Goal: Information Seeking & Learning: Learn about a topic

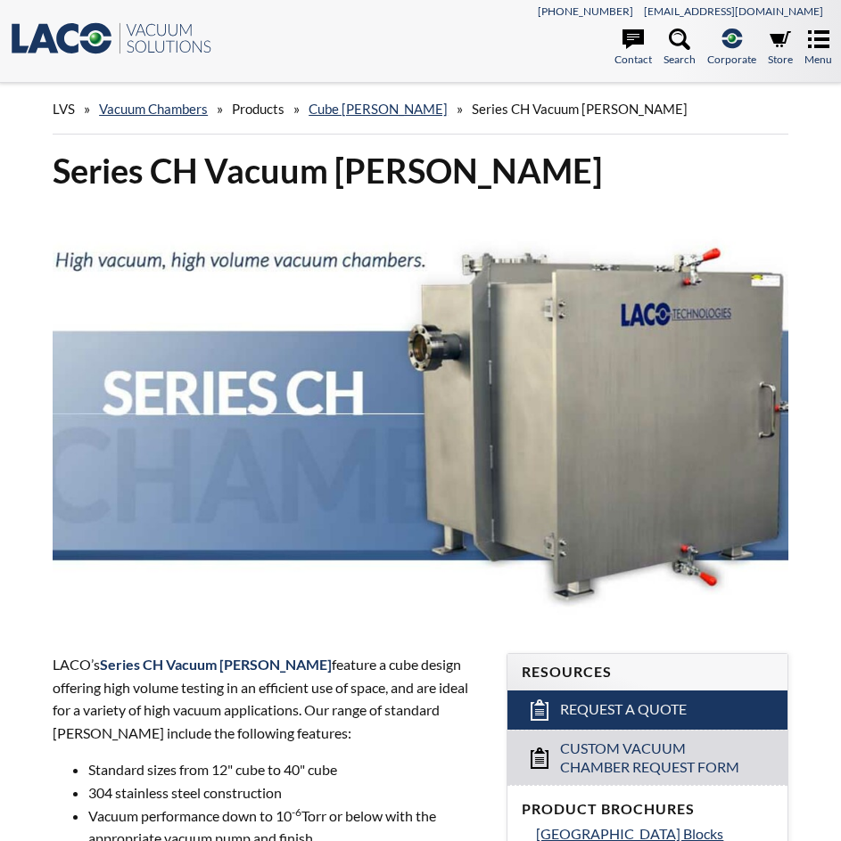
scroll to position [89, 0]
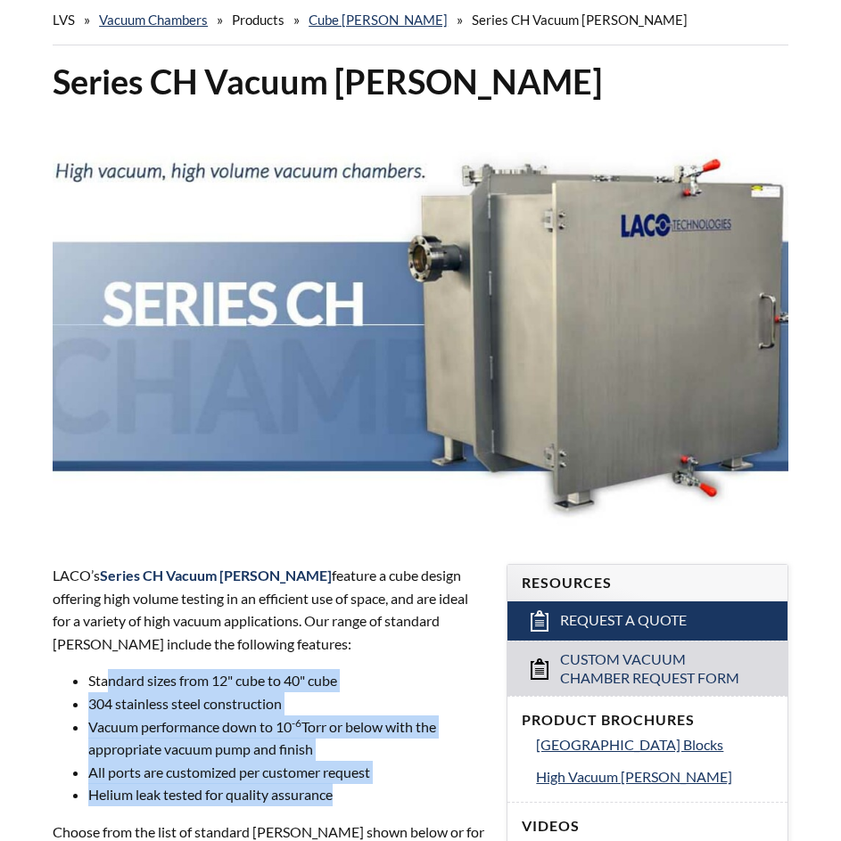
drag, startPoint x: 171, startPoint y: 591, endPoint x: 349, endPoint y: 667, distance: 192.9
click at [349, 669] on ul "Standard sizes from 12" cube to 40" cube 304 stainless steel construction Vacuu…" at bounding box center [269, 737] width 432 height 137
drag, startPoint x: 349, startPoint y: 667, endPoint x: 373, endPoint y: 679, distance: 27.1
click at [349, 784] on li "Helium leak tested for quality assurance" at bounding box center [286, 795] width 397 height 23
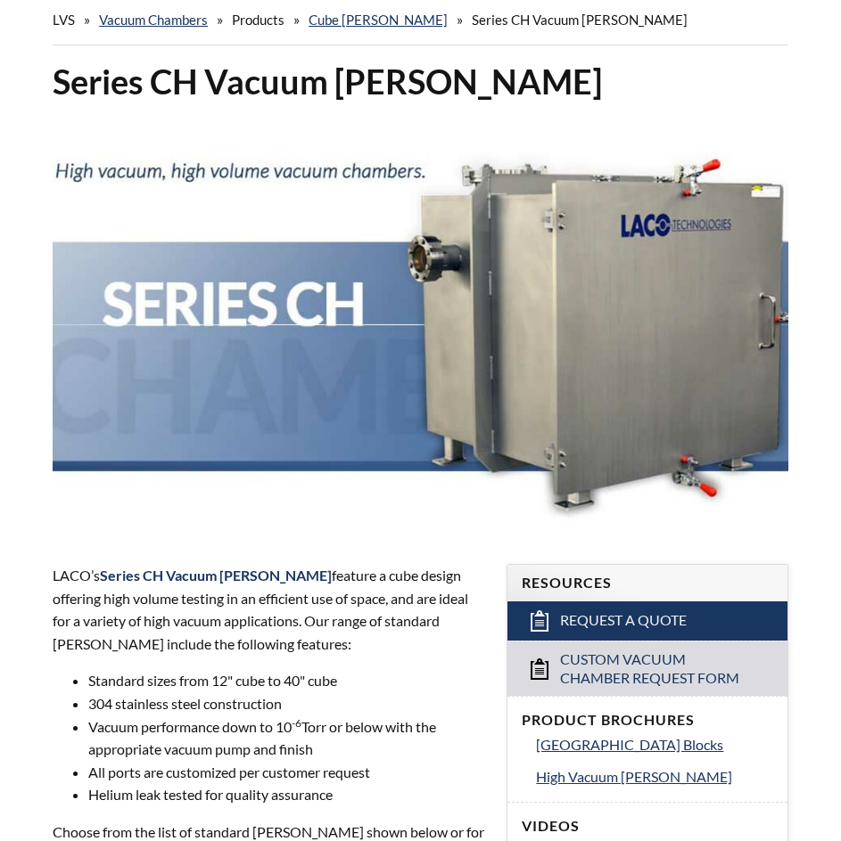
click at [385, 690] on div "LACO’s Series CH Vacuum [PERSON_NAME] feature a cube design offering high volum…" at bounding box center [269, 752] width 432 height 376
select select "Language Translate Widget"
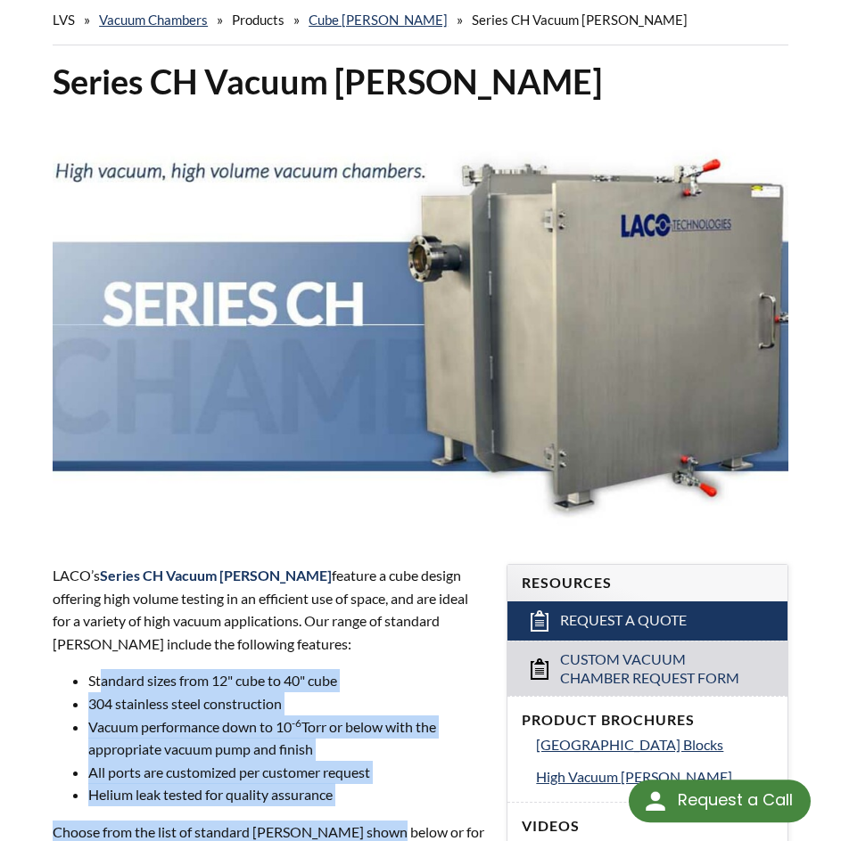
drag, startPoint x: 385, startPoint y: 690, endPoint x: 98, endPoint y: 571, distance: 310.9
click at [98, 571] on div "LACO’s Series CH Vacuum [PERSON_NAME] feature a cube design offering high volum…" at bounding box center [269, 752] width 432 height 376
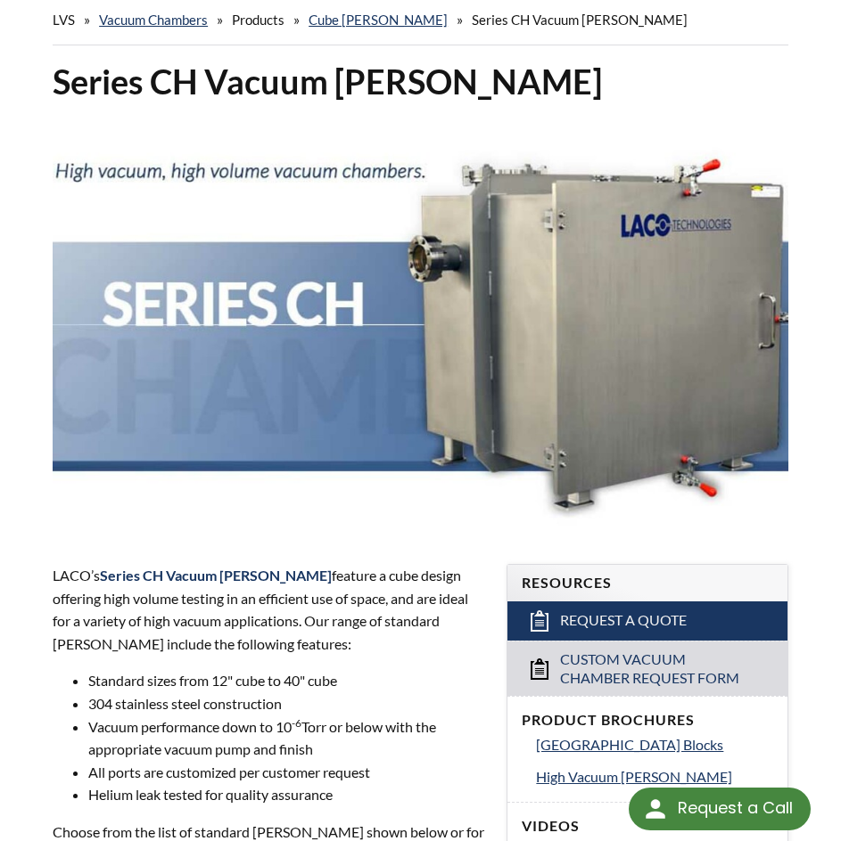
click at [84, 669] on ul "Standard sizes from 12" cube to 40" cube 304 stainless steel construction Vacuu…" at bounding box center [269, 737] width 432 height 137
drag, startPoint x: 110, startPoint y: 568, endPoint x: 343, endPoint y: 669, distance: 254.7
click at [324, 669] on li "Standard sizes from 12" cube to 40" cube" at bounding box center [286, 680] width 397 height 23
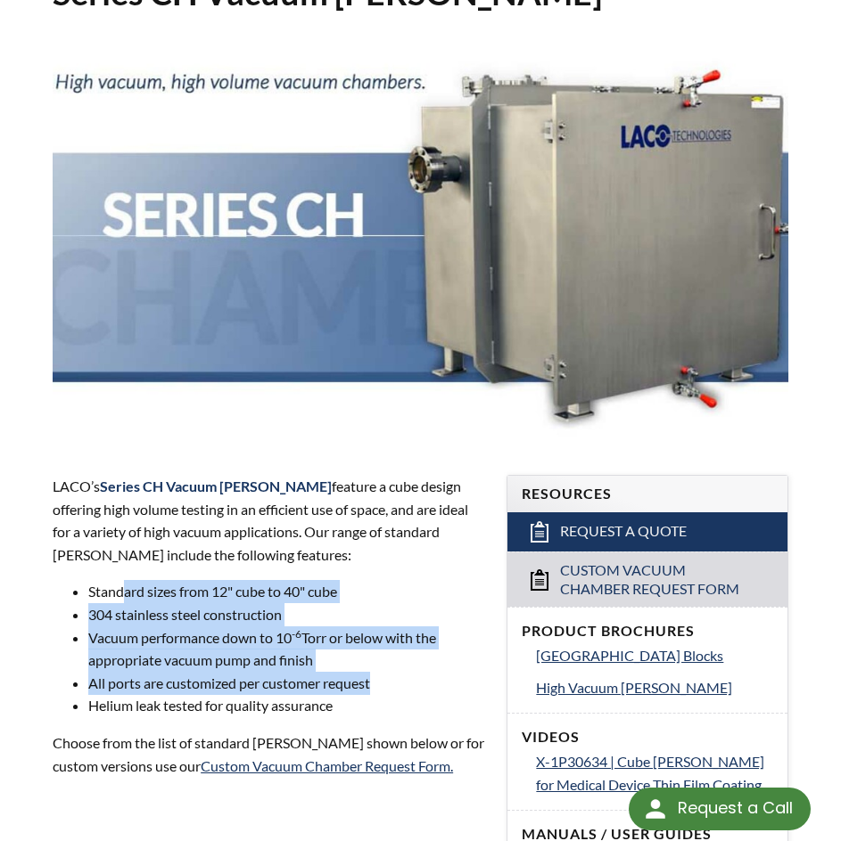
drag, startPoint x: 391, startPoint y: 684, endPoint x: 117, endPoint y: 594, distance: 288.9
click at [120, 597] on ul "Standard sizes from 12" cube to 40" cube 304 stainless steel construction Vacuu…" at bounding box center [269, 648] width 432 height 137
click at [117, 594] on li "Standard sizes from 12" cube to 40" cube" at bounding box center [286, 591] width 397 height 23
drag, startPoint x: 99, startPoint y: 583, endPoint x: 369, endPoint y: 710, distance: 298.3
click at [340, 716] on ul "Standard sizes from 12" cube to 40" cube 304 stainless steel construction Vacuu…" at bounding box center [269, 648] width 432 height 137
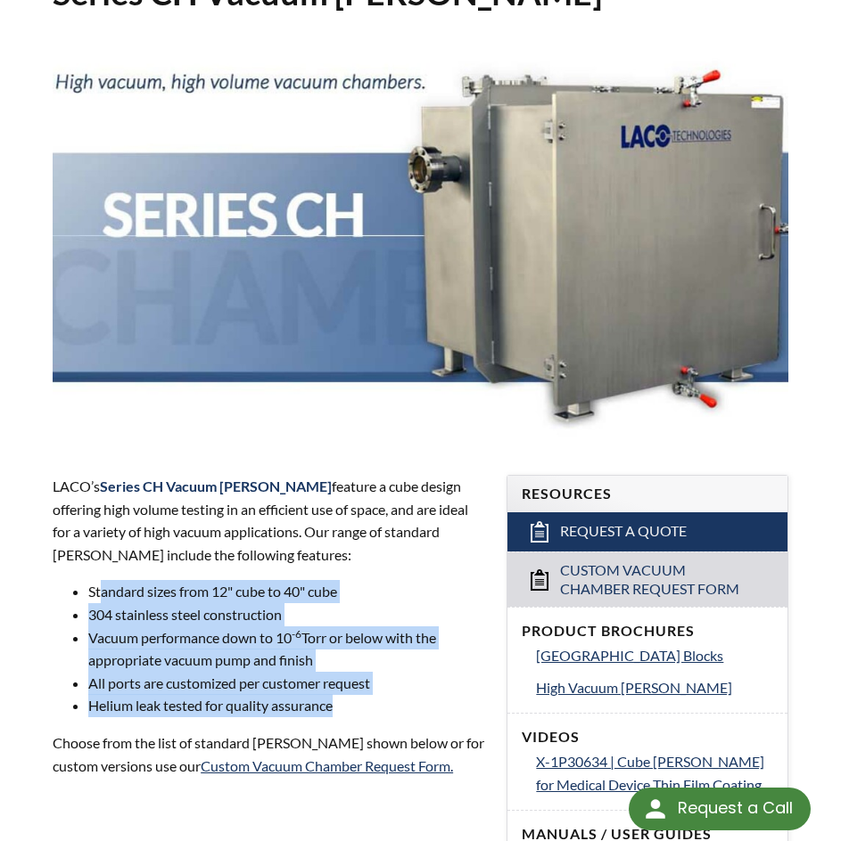
click at [376, 710] on li "Helium leak tested for quality assurance" at bounding box center [286, 705] width 397 height 23
drag, startPoint x: 202, startPoint y: 672, endPoint x: 54, endPoint y: 571, distance: 179.0
click at [54, 573] on div "LACO’s Series CH Vacuum [PERSON_NAME] feature a cube design offering high volum…" at bounding box center [269, 663] width 432 height 376
click at [54, 571] on div "LACO’s Series CH Vacuum [PERSON_NAME] feature a cube design offering high volum…" at bounding box center [269, 663] width 432 height 376
drag, startPoint x: 127, startPoint y: 605, endPoint x: 411, endPoint y: 701, distance: 299.1
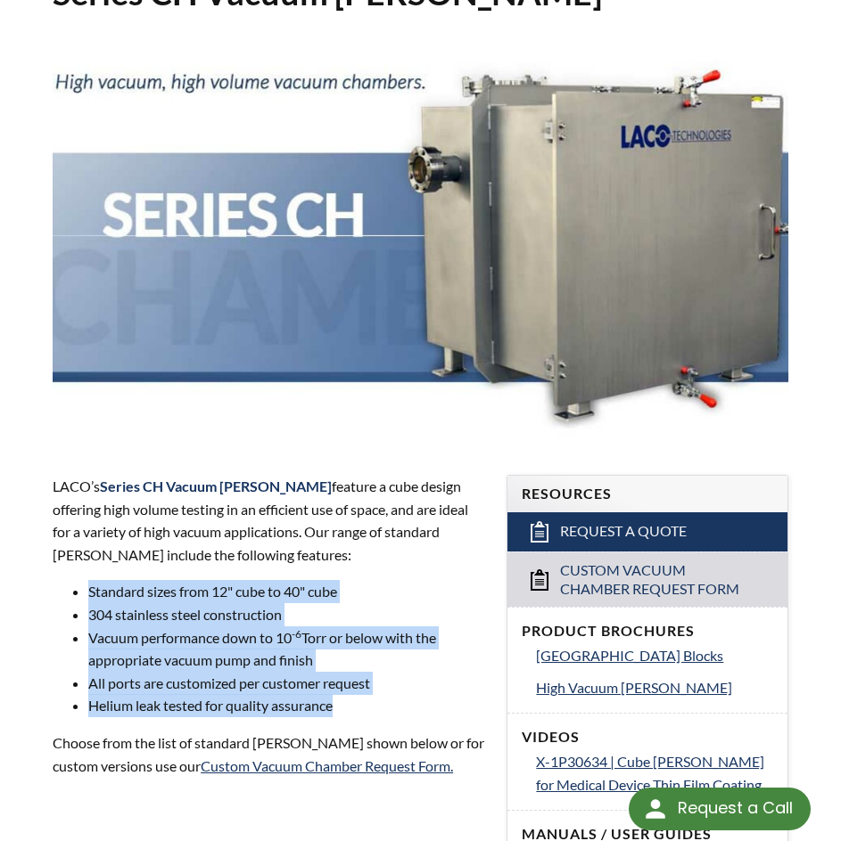
click at [411, 700] on div "LACO’s Series CH Vacuum [PERSON_NAME] feature a cube design offering high volum…" at bounding box center [269, 663] width 432 height 376
click at [411, 701] on li "Helium leak tested for quality assurance" at bounding box center [286, 705] width 397 height 23
drag, startPoint x: 411, startPoint y: 701, endPoint x: 123, endPoint y: 596, distance: 306.2
click at [123, 596] on ul "Standard sizes from 12" cube to 40" cube 304 stainless steel construction Vacuu…" at bounding box center [269, 648] width 432 height 137
click at [123, 596] on li "Standard sizes from 12" cube to 40" cube" at bounding box center [286, 591] width 397 height 23
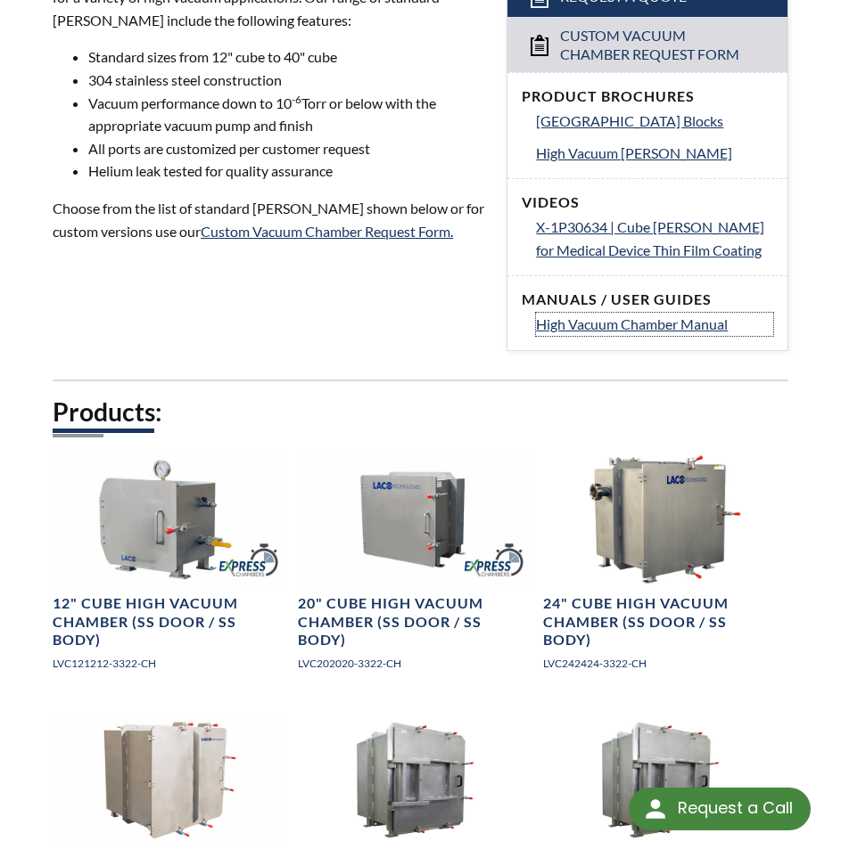
scroll to position [535, 0]
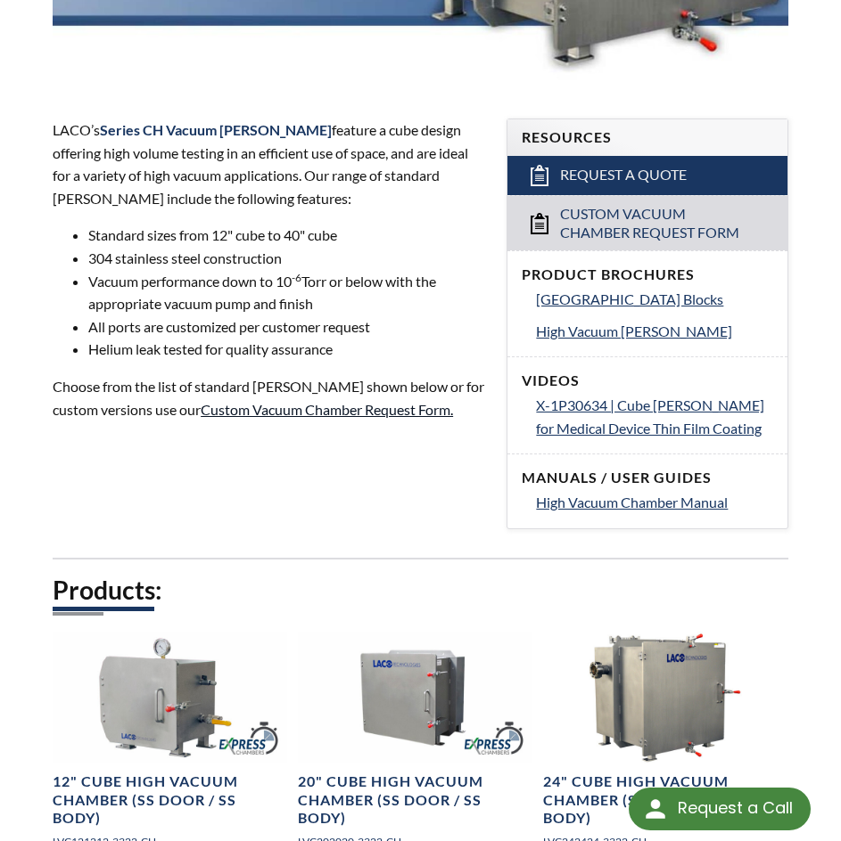
click at [335, 402] on p "Choose from the list of standard [PERSON_NAME] shown below or for custom versio…" at bounding box center [269, 397] width 432 height 45
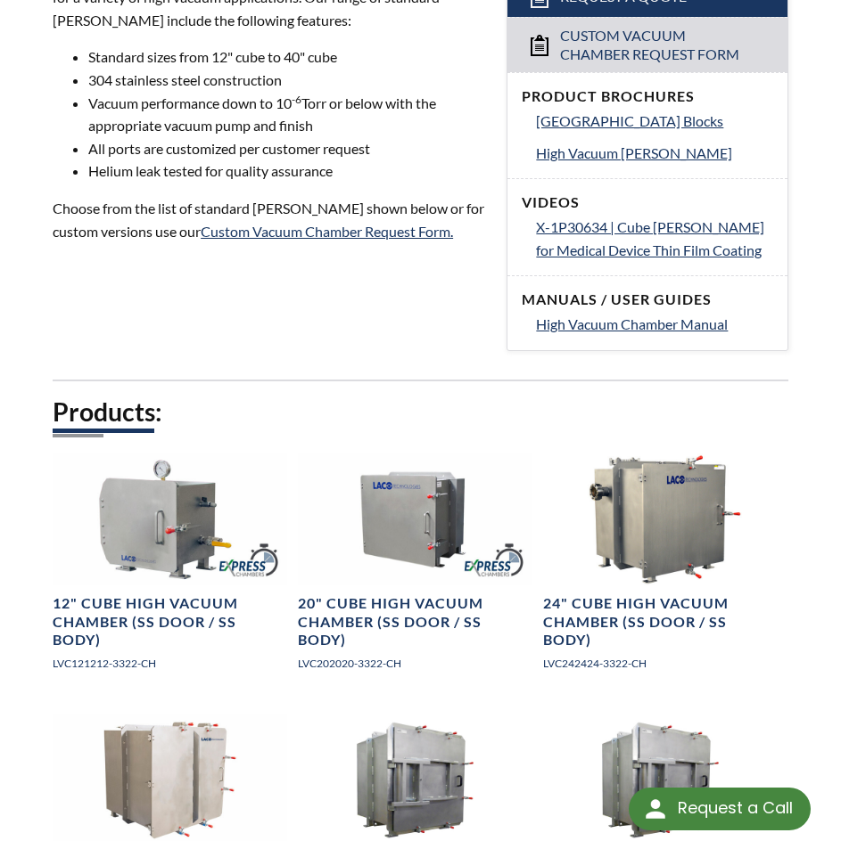
scroll to position [802, 0]
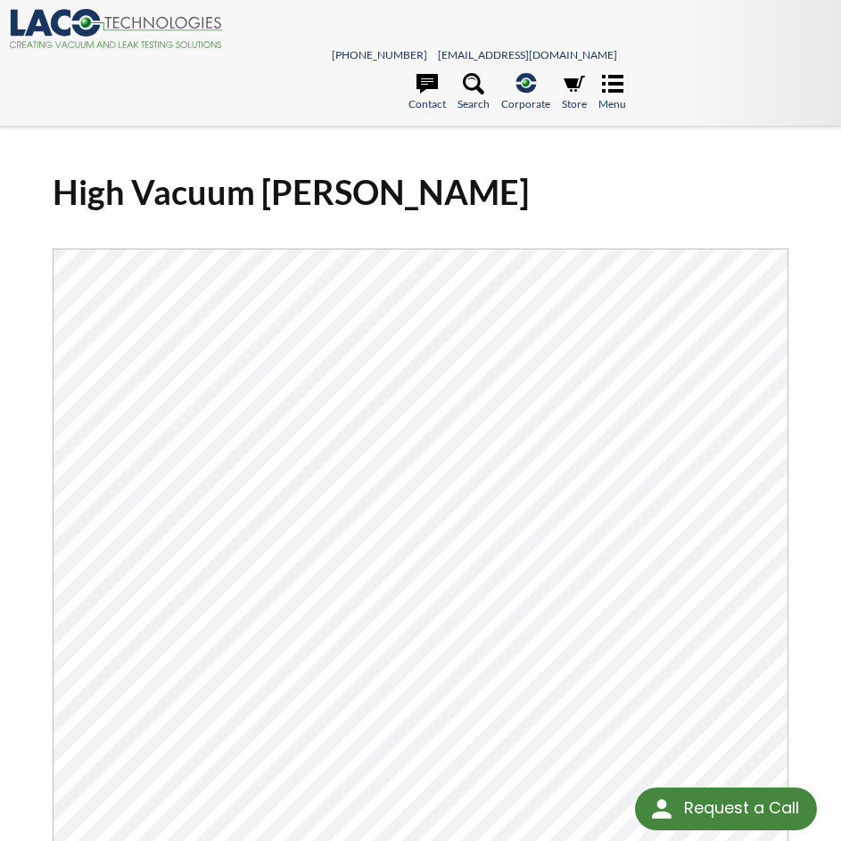
select select "Language Translate Widget"
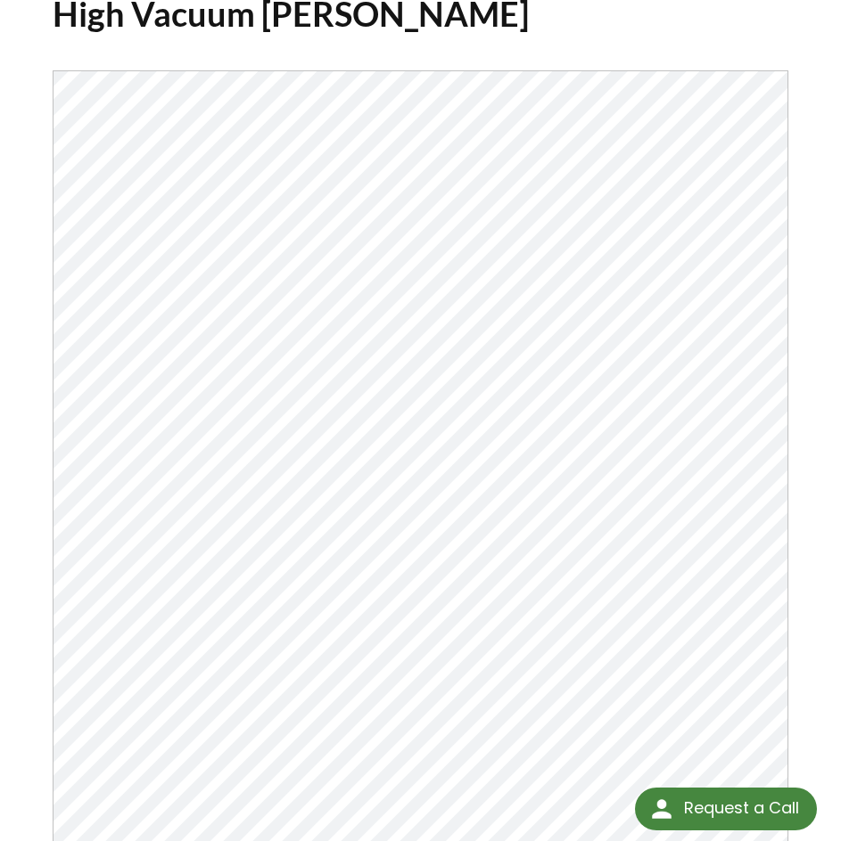
scroll to position [267, 0]
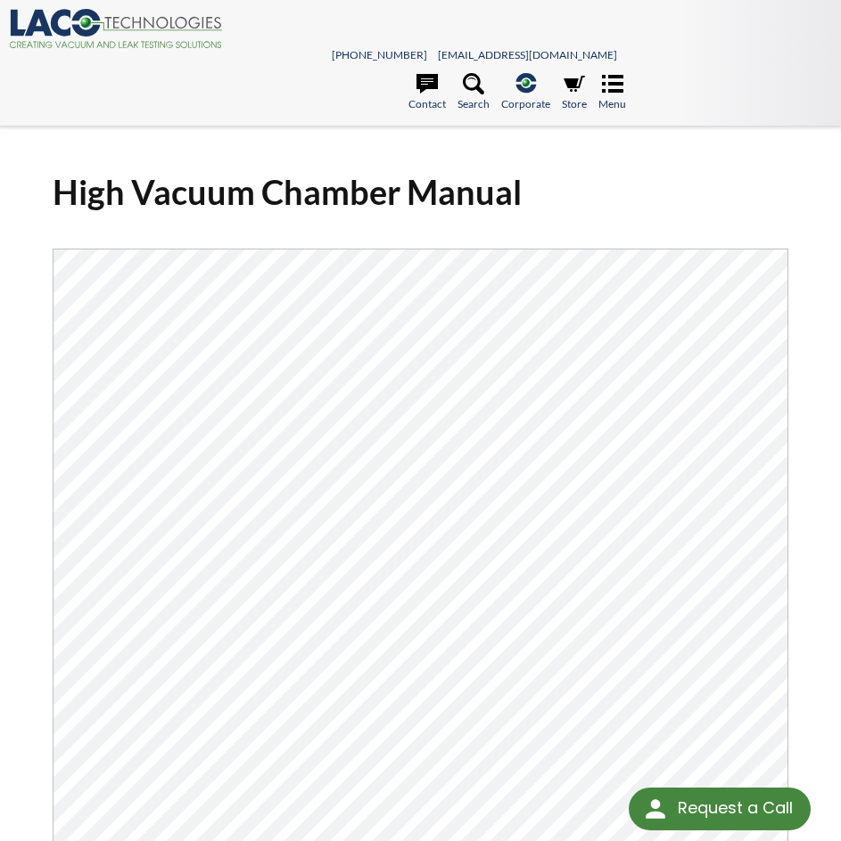
scroll to position [357, 0]
